Goal: Find specific page/section

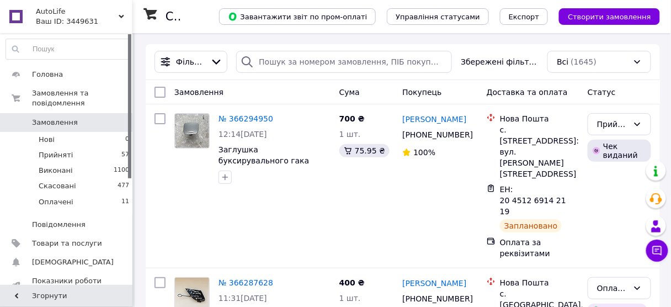
click at [86, 118] on span "Замовлення" at bounding box center [67, 123] width 70 height 10
click at [83, 241] on link "Товари та послуги" at bounding box center [68, 243] width 136 height 19
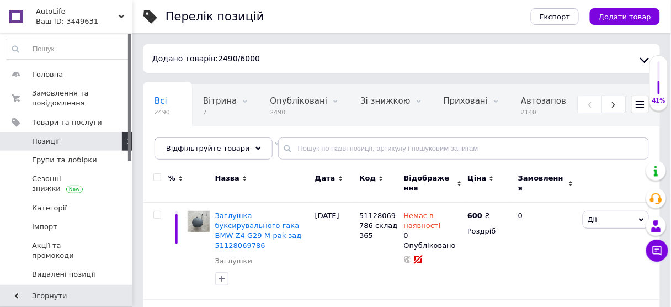
click at [67, 42] on input at bounding box center [68, 49] width 124 height 20
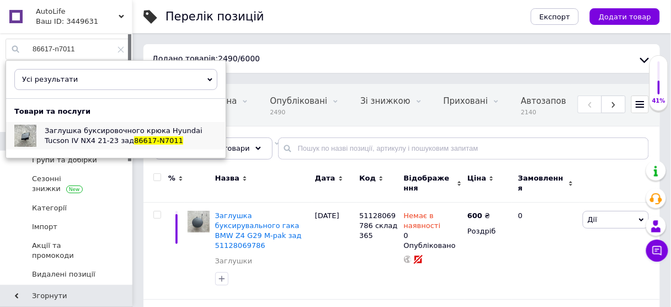
type input "86617-n7011"
click at [88, 126] on span "Заглушка буксировочного крюка Hyundai Tucson IV NX4 21-23 зад" at bounding box center [124, 135] width 158 height 18
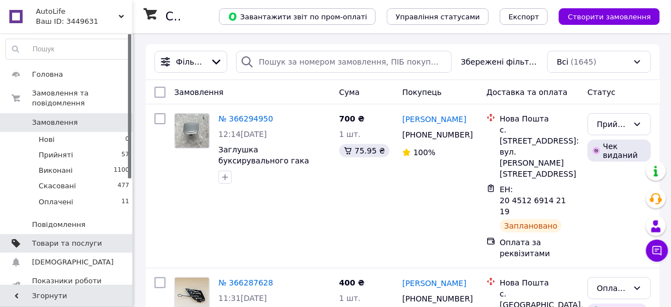
click at [58, 240] on link "Товари та послуги" at bounding box center [68, 243] width 136 height 19
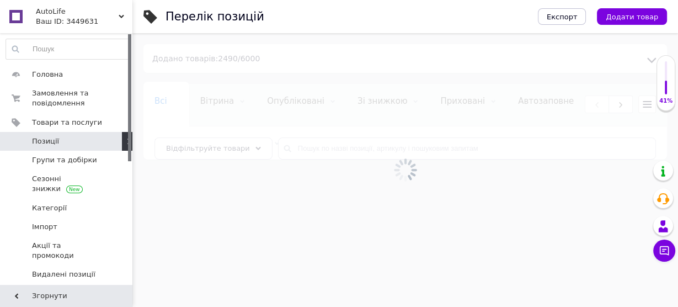
click at [59, 140] on span "Позиції" at bounding box center [67, 141] width 70 height 10
